Goal: Check status

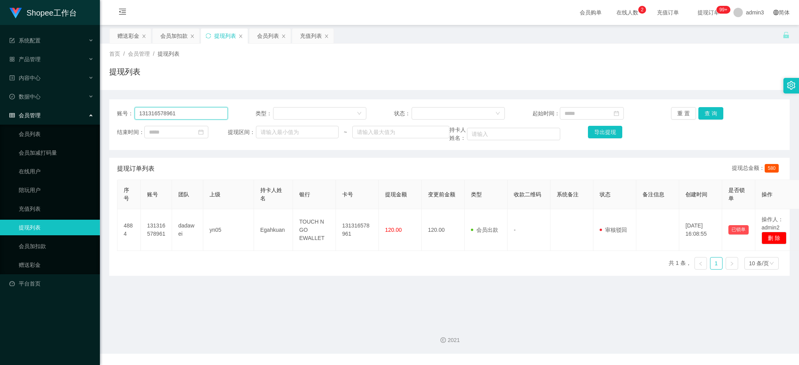
click at [181, 116] on input "131316578961" at bounding box center [181, 113] width 93 height 12
paste input "Ling8888"
type input "Ling8888"
click at [714, 112] on button "查 询" at bounding box center [710, 113] width 25 height 12
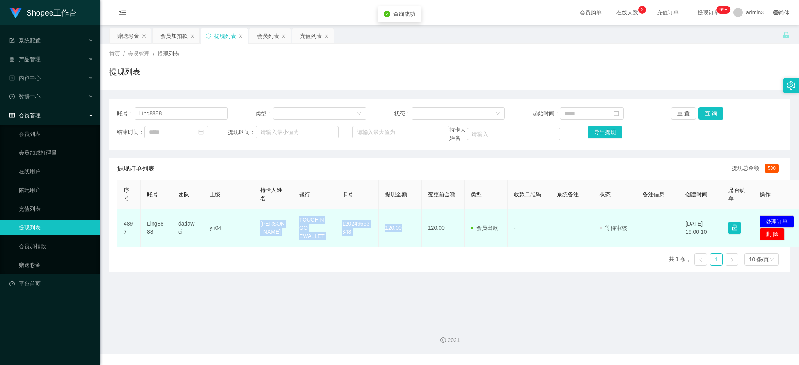
copy tr "[PERSON_NAME] TOUCH N GO EWALLET 120249653348 120.00"
drag, startPoint x: 255, startPoint y: 223, endPoint x: 409, endPoint y: 241, distance: 155.0
click at [409, 241] on tr "4897 Ling8888 dadawei yn04 [PERSON_NAME] TOUCH N GO EWALLET 120249653348 120.00…" at bounding box center [460, 228] width 687 height 38
click at [774, 223] on button "处理订单" at bounding box center [776, 222] width 34 height 12
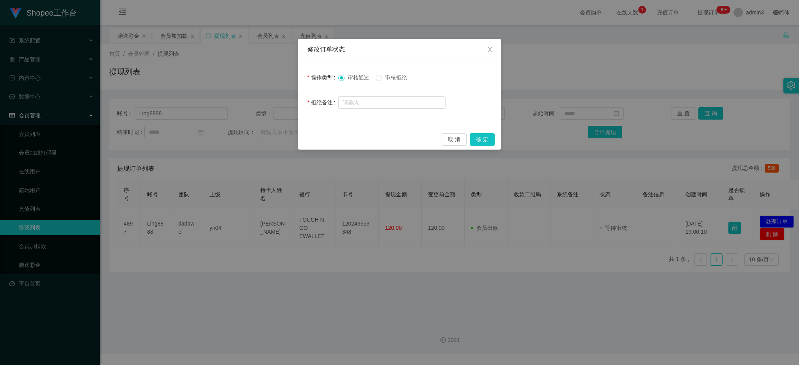
click at [479, 133] on div "取 消 确 定" at bounding box center [399, 139] width 203 height 21
click at [482, 140] on button "确 定" at bounding box center [481, 139] width 25 height 12
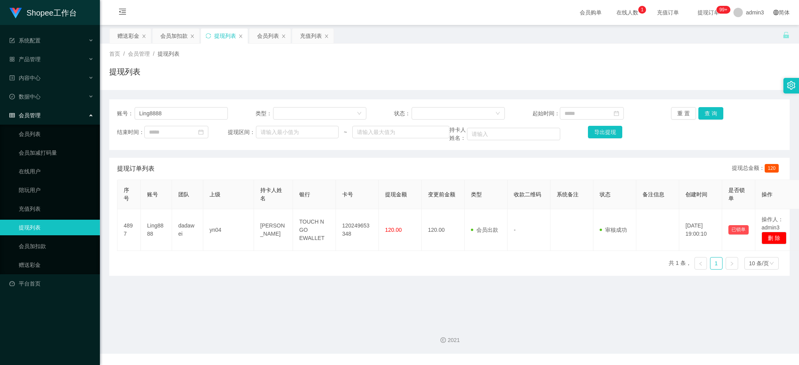
click at [361, 261] on div "序号 账号 团队 上级 持卡人姓名 银行 卡号 提现金额 变更前金额 类型 收款二维码 系统备注 状态 备注信息 创建时间 是否锁单 操作 4897 Ling…" at bounding box center [449, 228] width 664 height 96
